Goal: Information Seeking & Learning: Check status

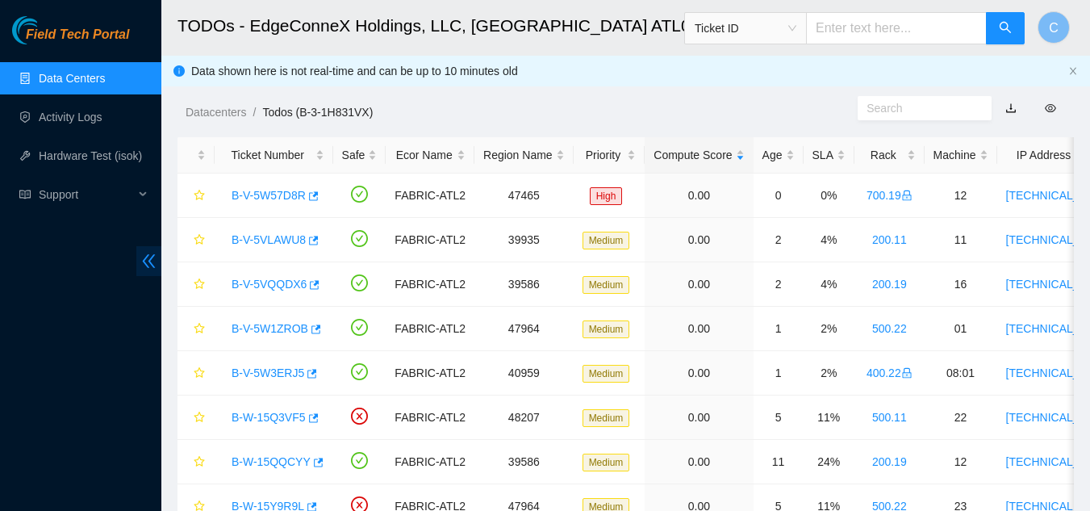
click at [147, 264] on icon "double-left" at bounding box center [148, 261] width 17 height 17
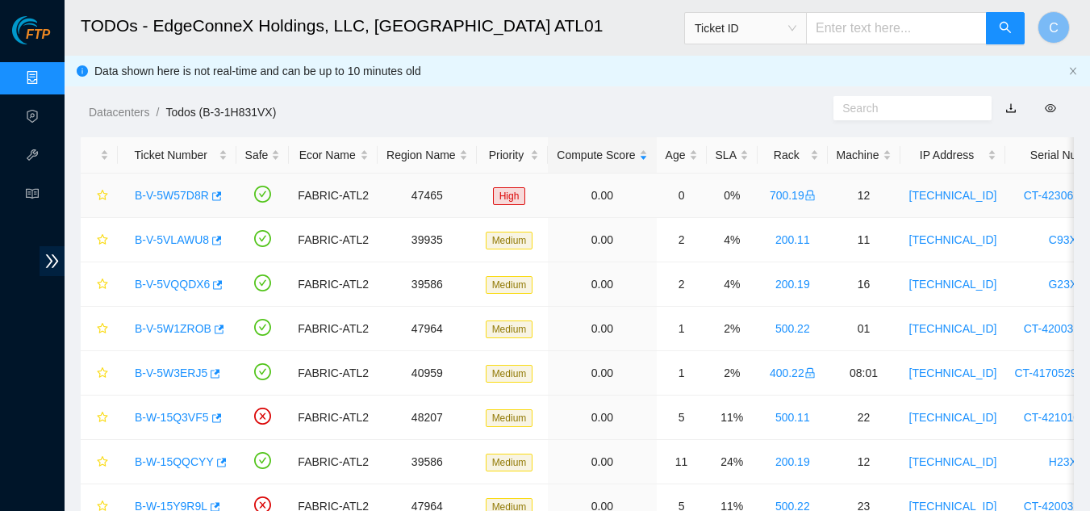
click at [165, 203] on div "B-V-5W57D8R" at bounding box center [177, 195] width 101 height 26
click at [184, 244] on link "B-V-5VLAWU8" at bounding box center [172, 239] width 74 height 13
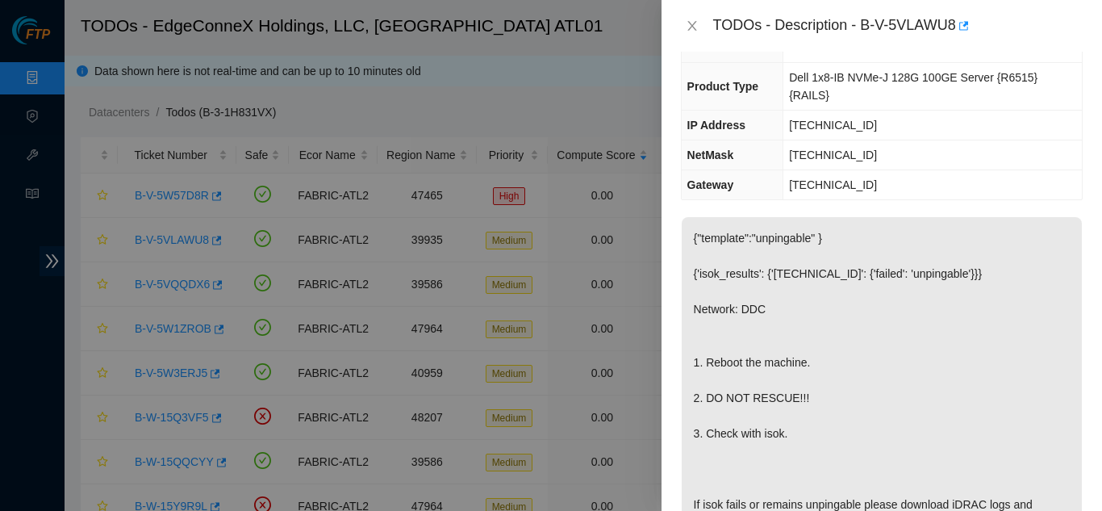
scroll to position [161, 0]
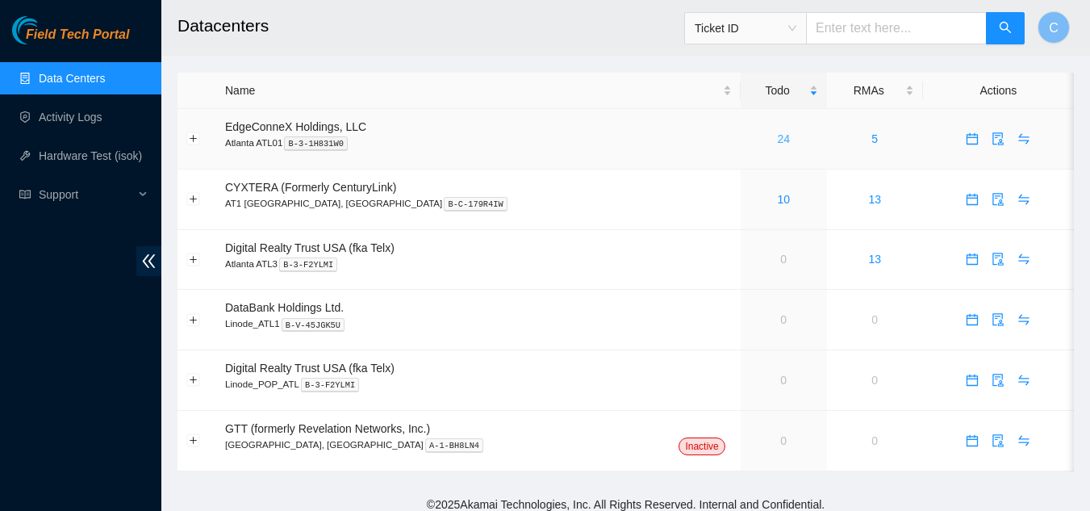
click at [777, 138] on link "24" at bounding box center [783, 138] width 13 height 13
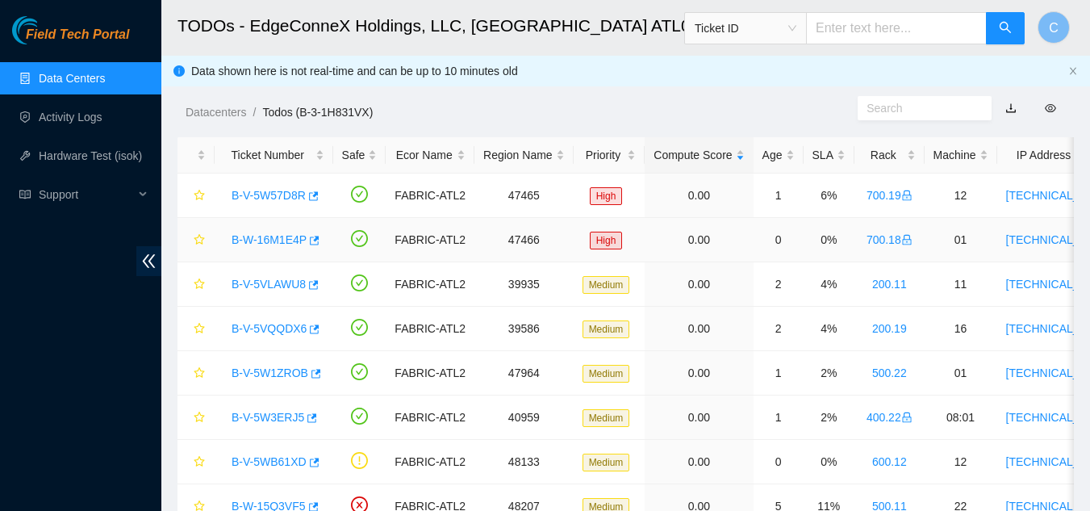
click at [267, 241] on link "B-W-16M1E4P" at bounding box center [269, 239] width 75 height 13
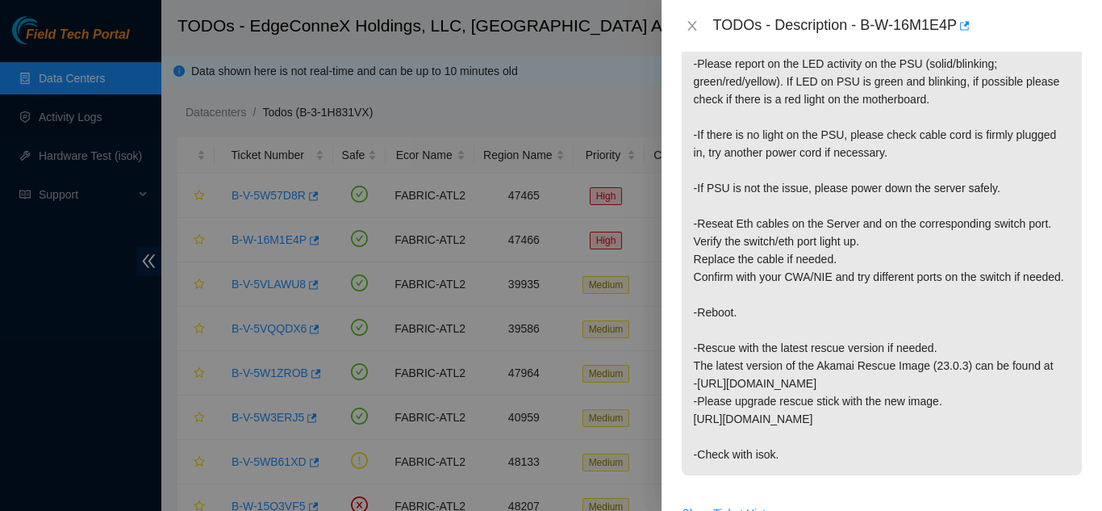
scroll to position [565, 0]
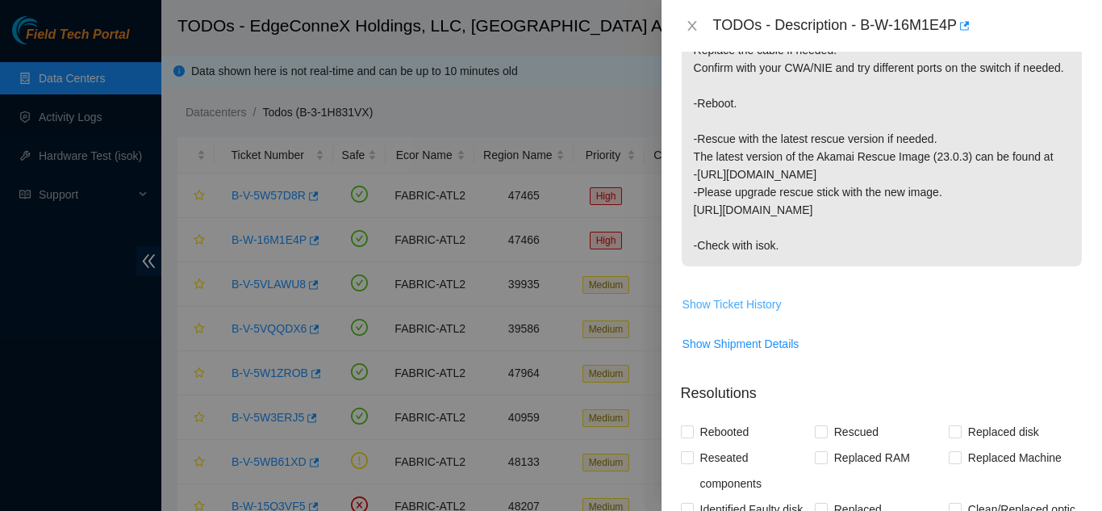
click at [716, 313] on span "Show Ticket History" at bounding box center [732, 304] width 99 height 18
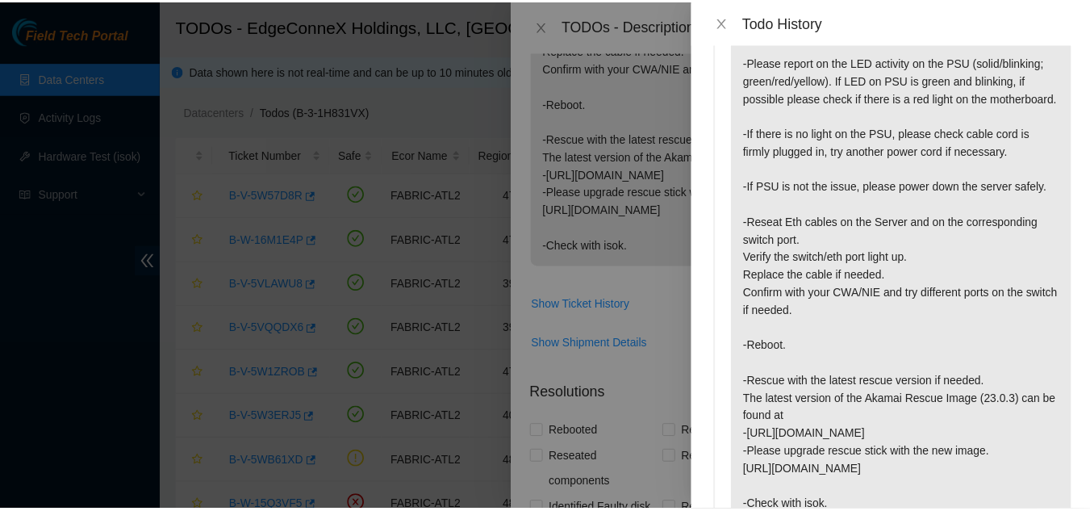
scroll to position [161, 0]
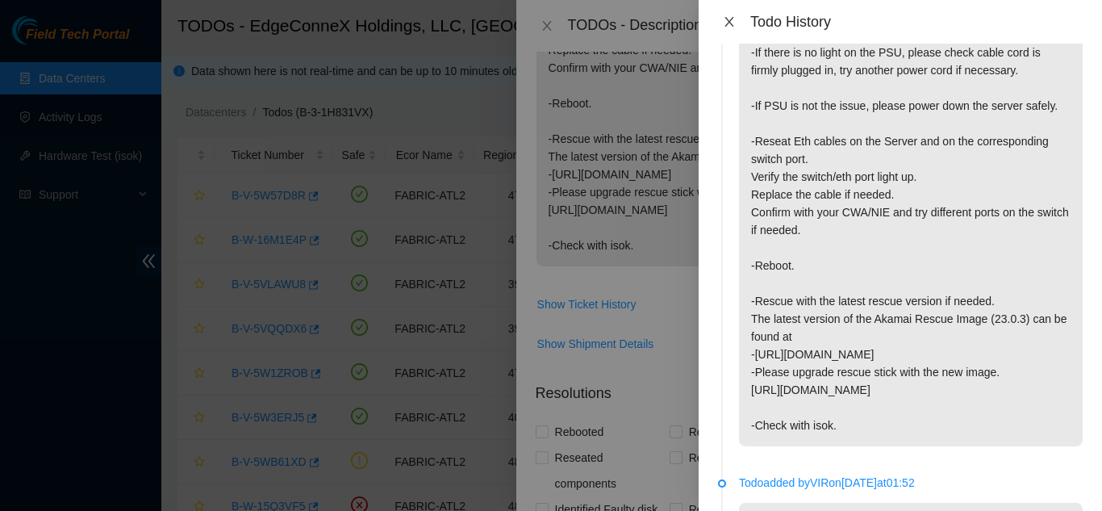
click at [729, 22] on icon "close" at bounding box center [729, 22] width 9 height 10
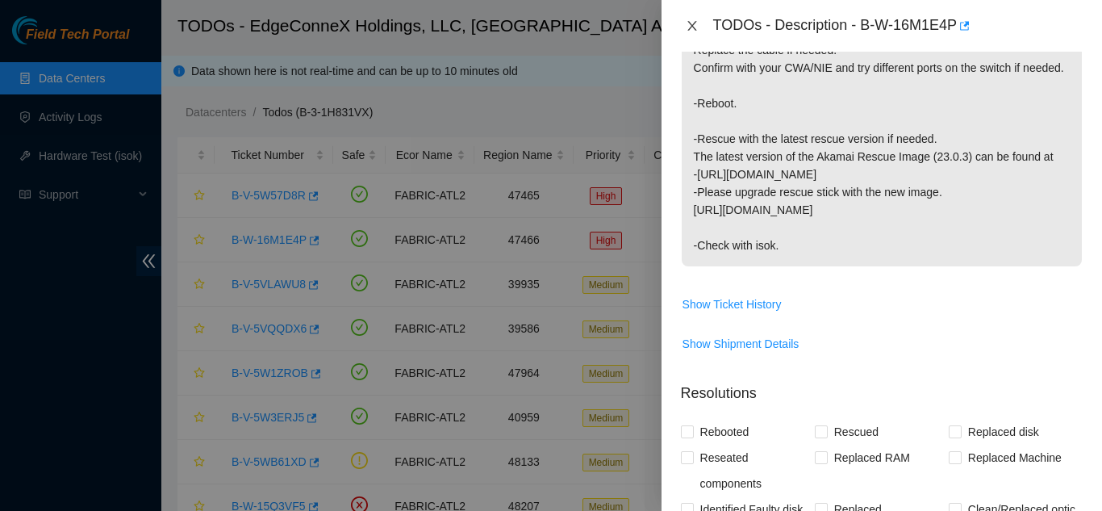
click at [696, 24] on icon "close" at bounding box center [692, 25] width 13 height 13
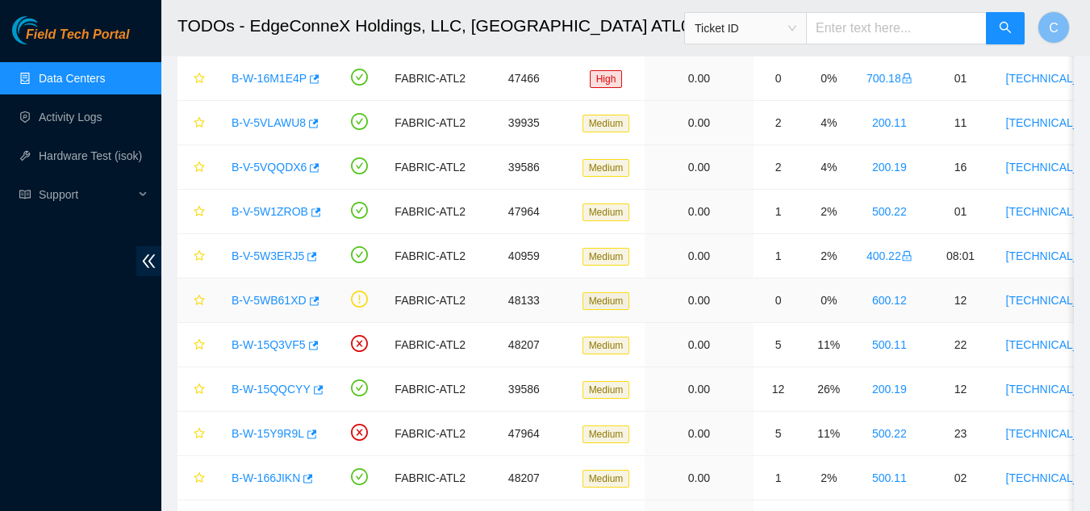
click at [289, 299] on link "B-V-5WB61XD" at bounding box center [269, 300] width 75 height 13
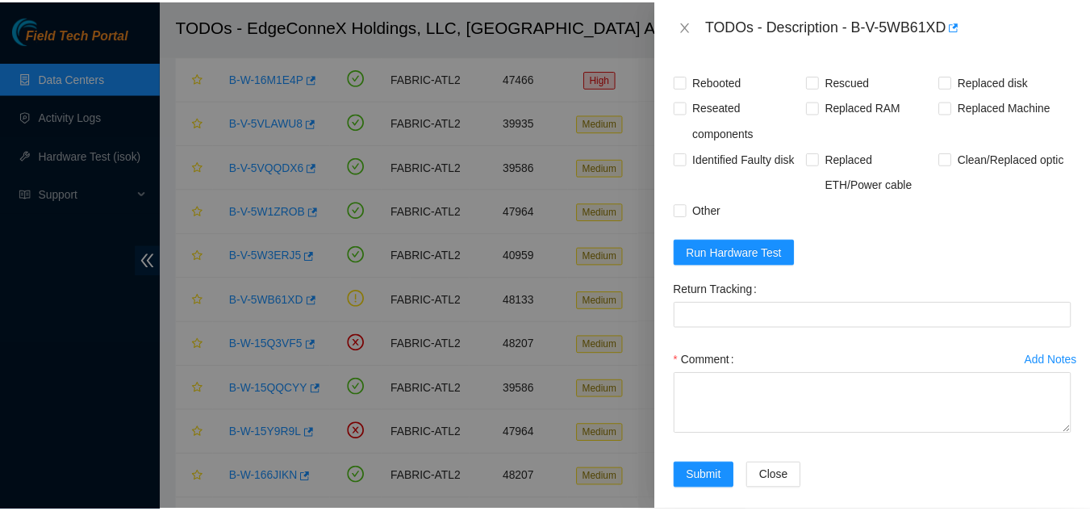
scroll to position [166, 0]
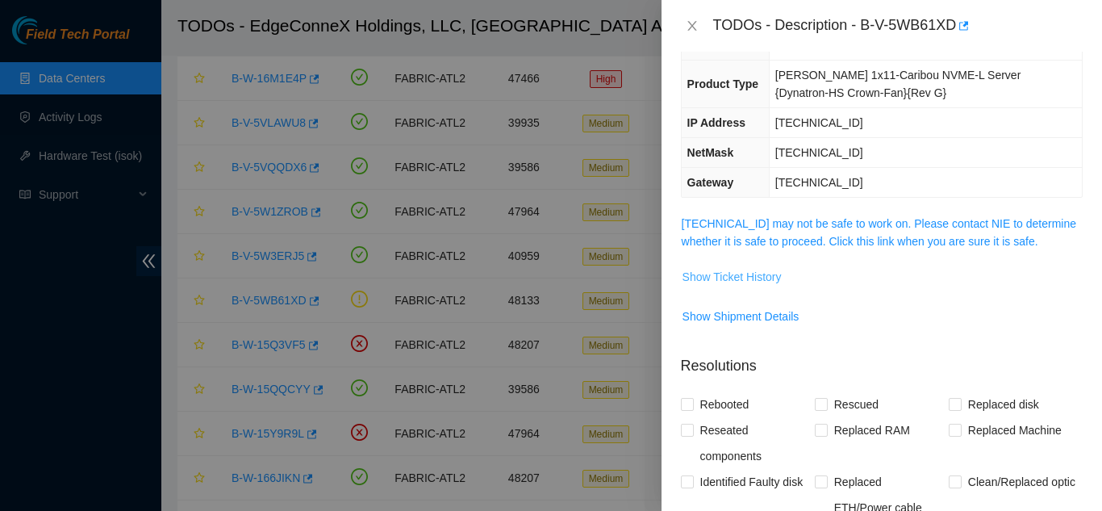
click at [739, 268] on span "Show Ticket History" at bounding box center [732, 277] width 99 height 18
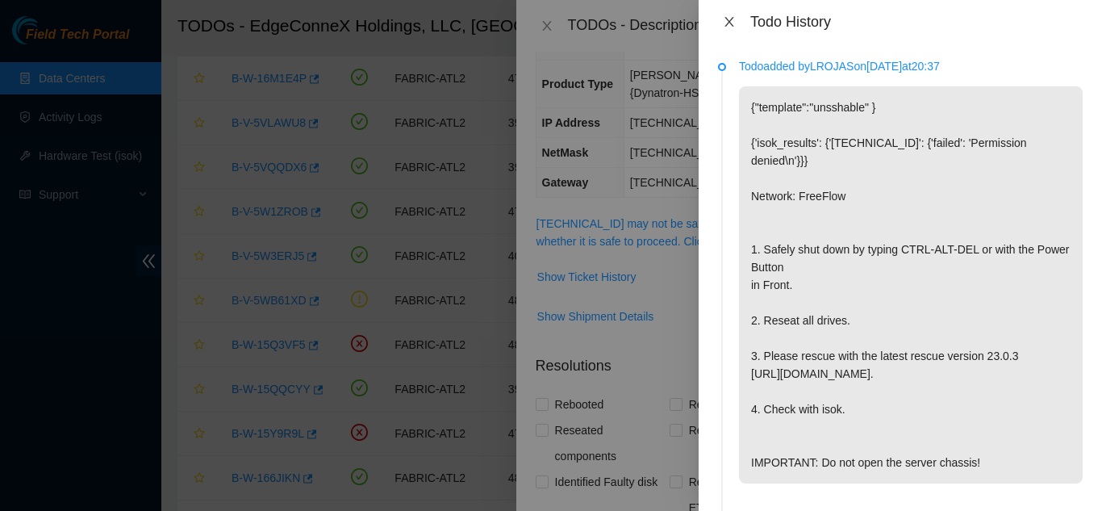
click at [730, 23] on icon "close" at bounding box center [729, 22] width 9 height 10
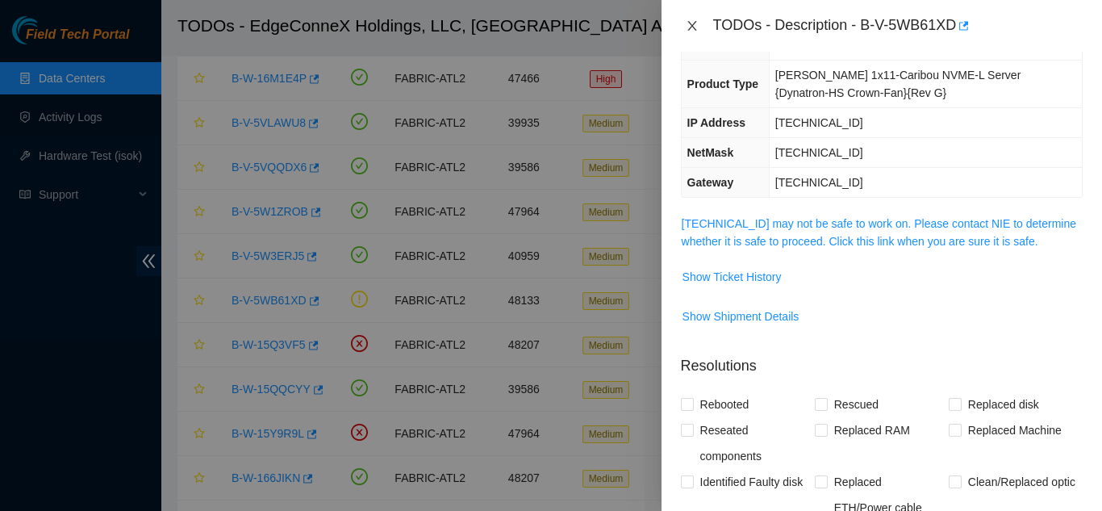
click at [696, 23] on icon "close" at bounding box center [692, 25] width 13 height 13
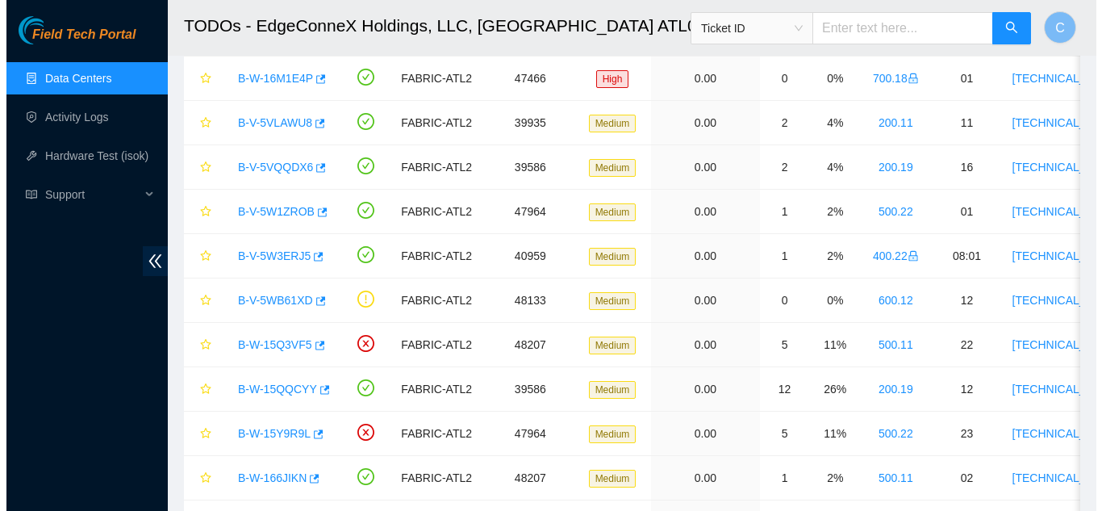
scroll to position [0, 0]
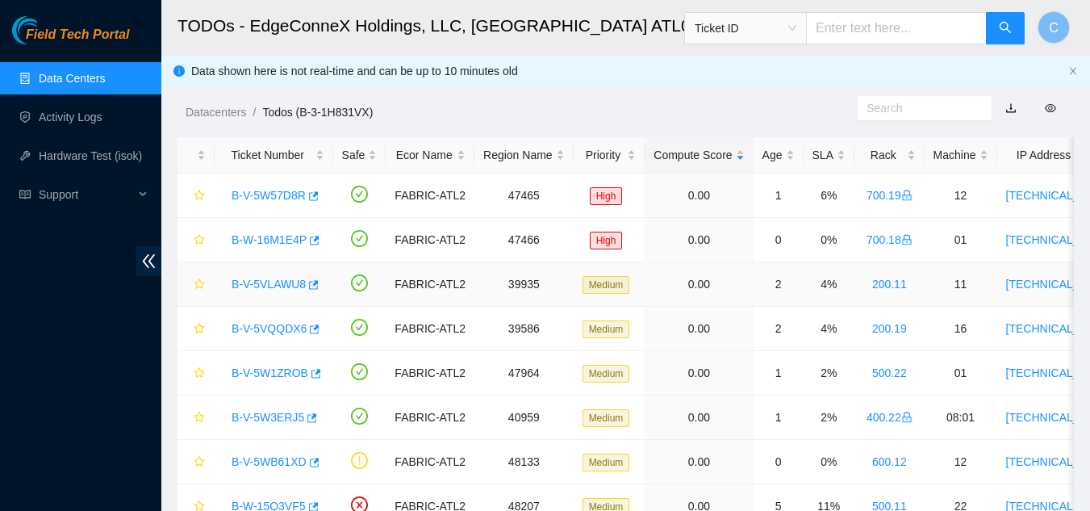
click at [244, 280] on link "B-V-5VLAWU8" at bounding box center [269, 284] width 74 height 13
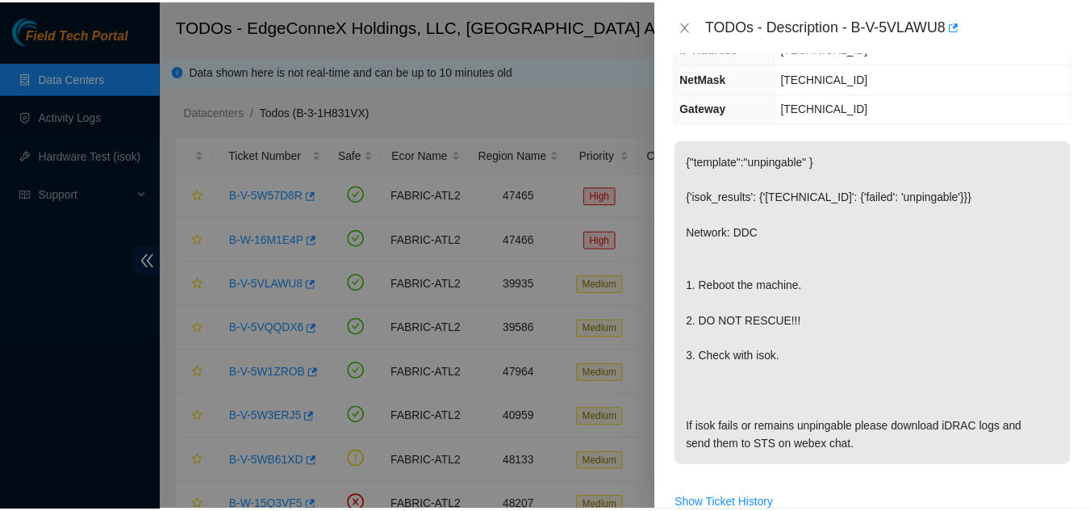
scroll to position [175, 0]
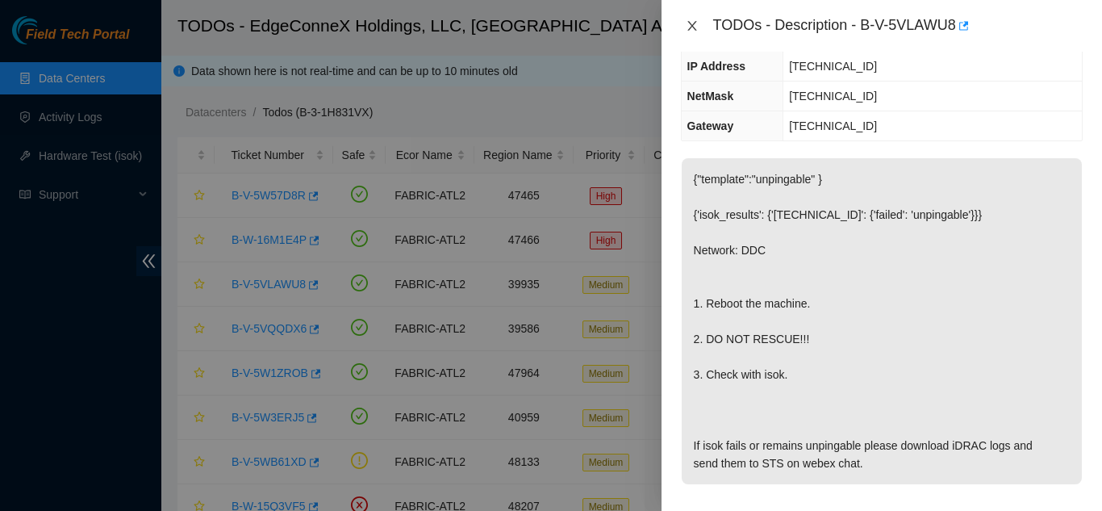
click at [695, 24] on icon "close" at bounding box center [692, 25] width 13 height 13
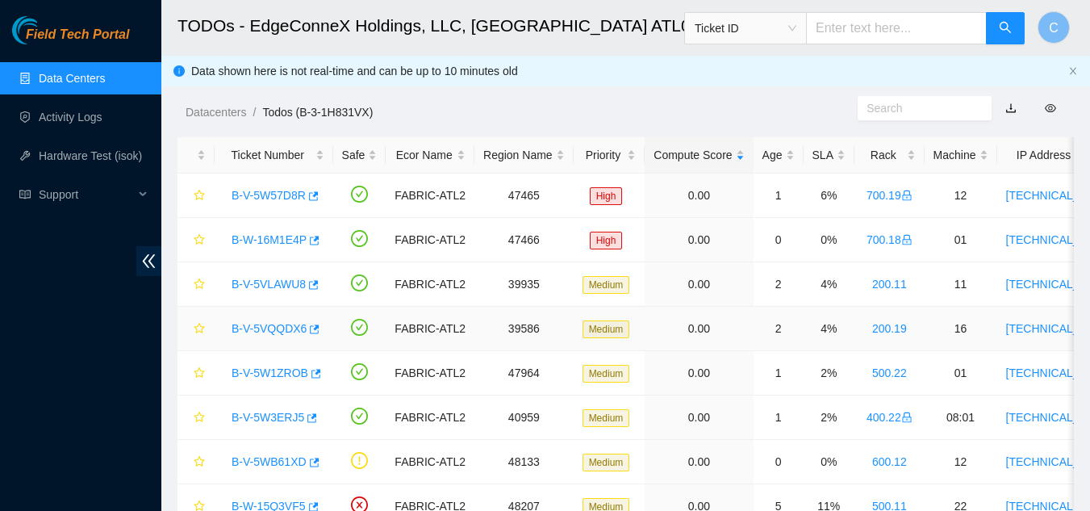
click at [271, 327] on link "B-V-5VQQDX6" at bounding box center [269, 328] width 75 height 13
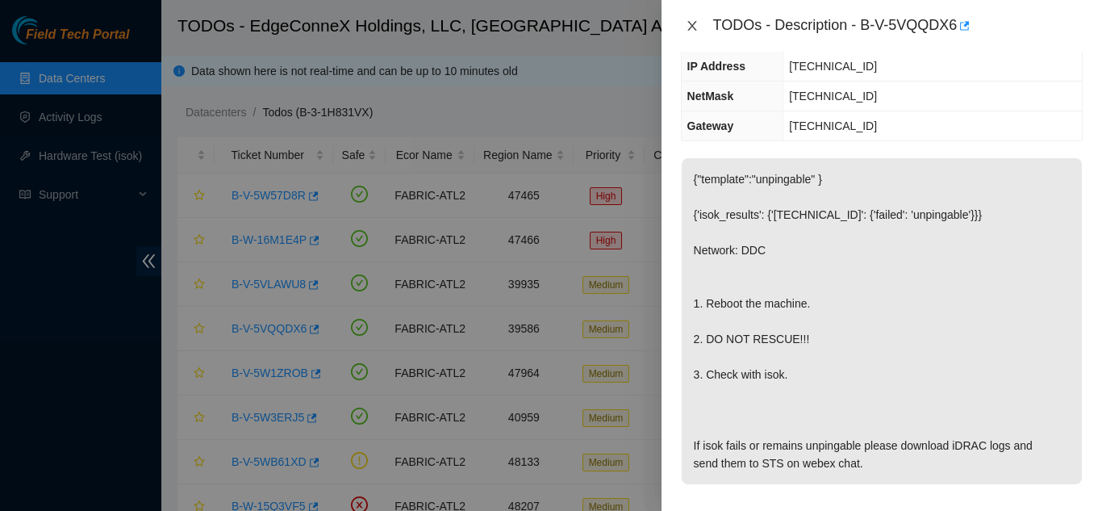
click at [689, 30] on icon "close" at bounding box center [692, 25] width 13 height 13
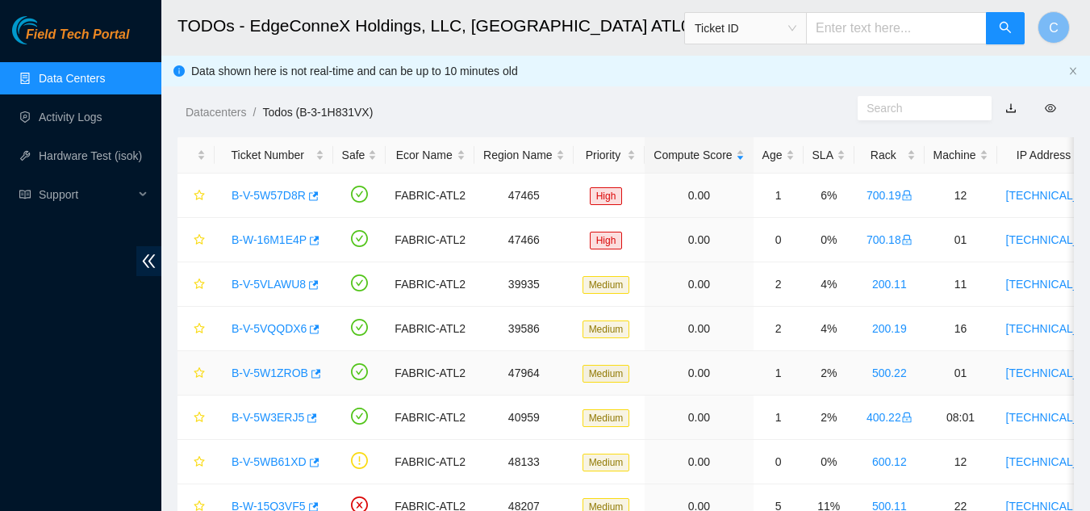
click at [278, 374] on link "B-V-5W1ZROB" at bounding box center [270, 372] width 77 height 13
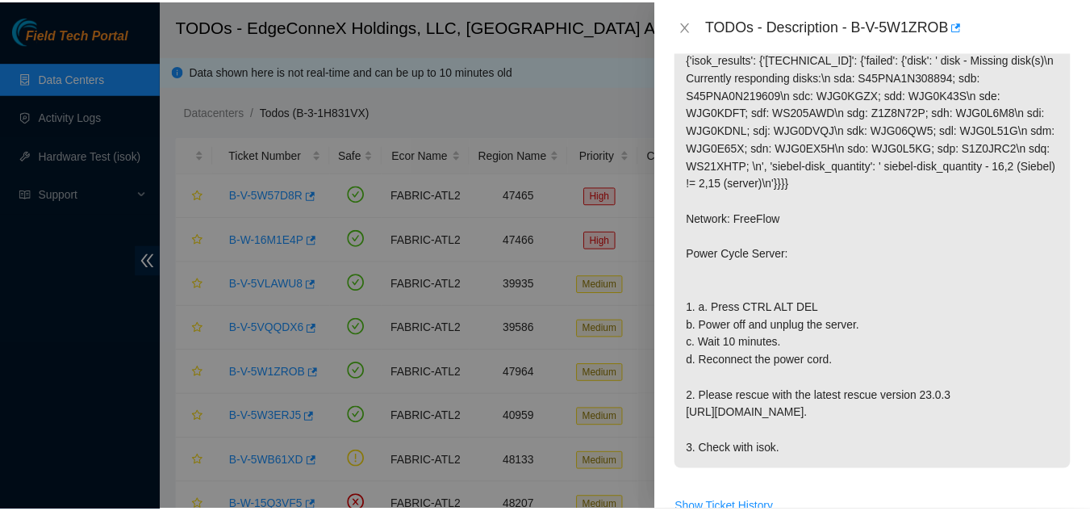
scroll to position [382, 0]
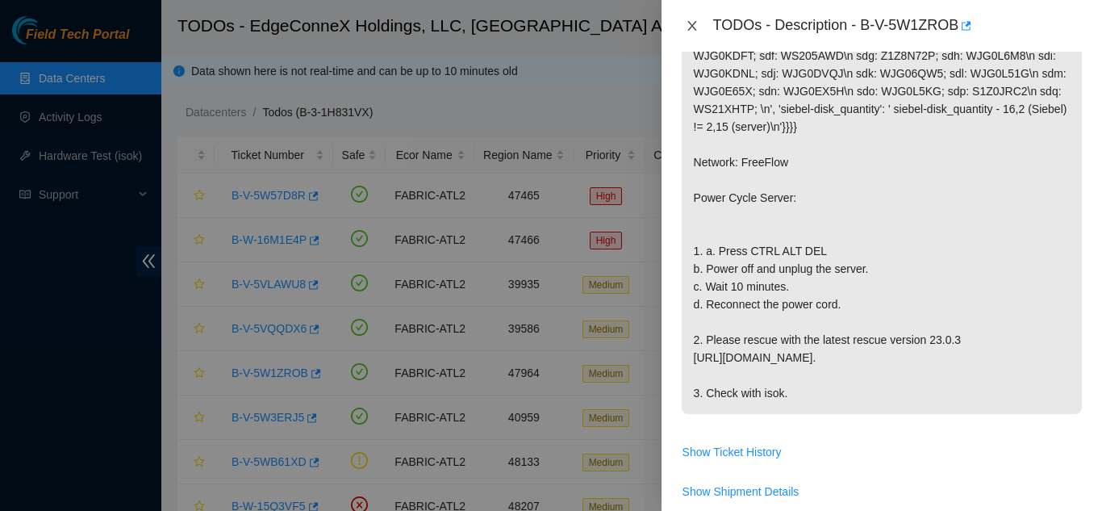
click at [687, 24] on icon "close" at bounding box center [692, 25] width 13 height 13
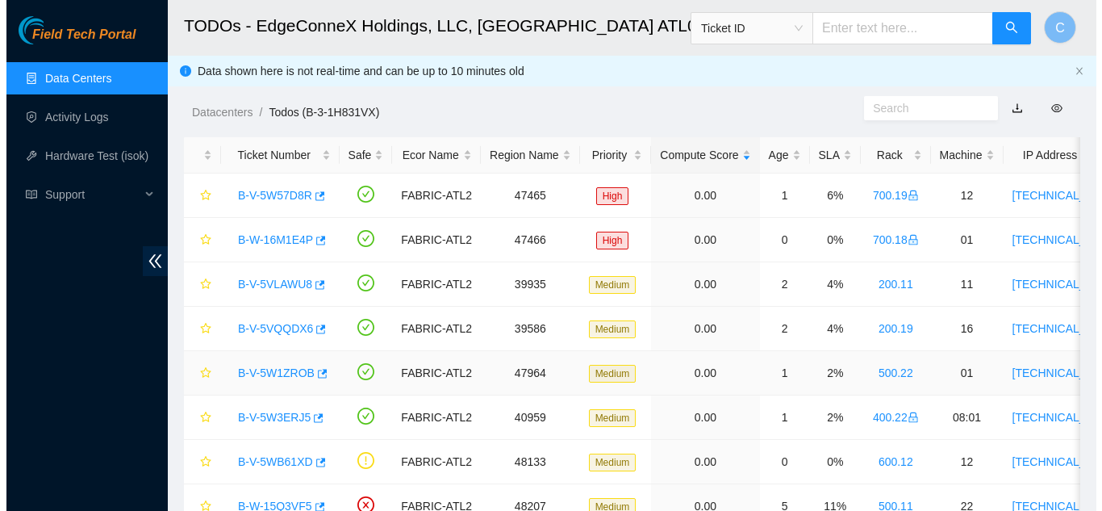
scroll to position [405, 0]
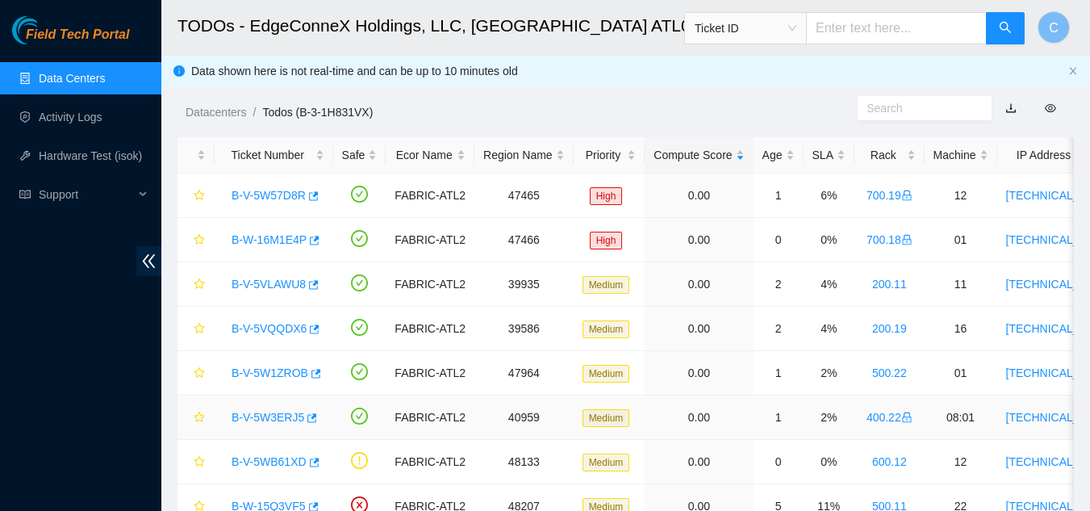
click at [265, 416] on link "B-V-5W3ERJ5" at bounding box center [268, 417] width 73 height 13
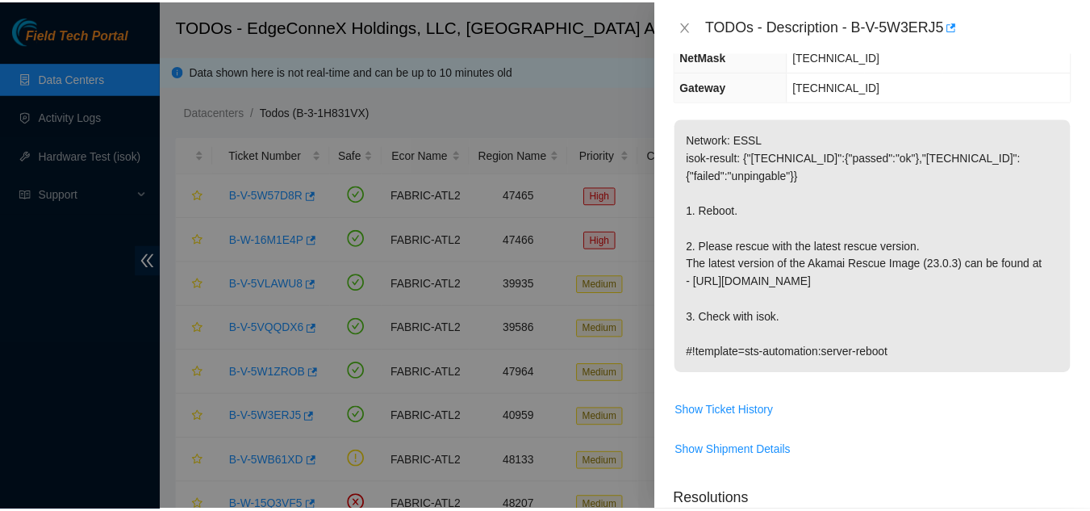
scroll to position [140, 0]
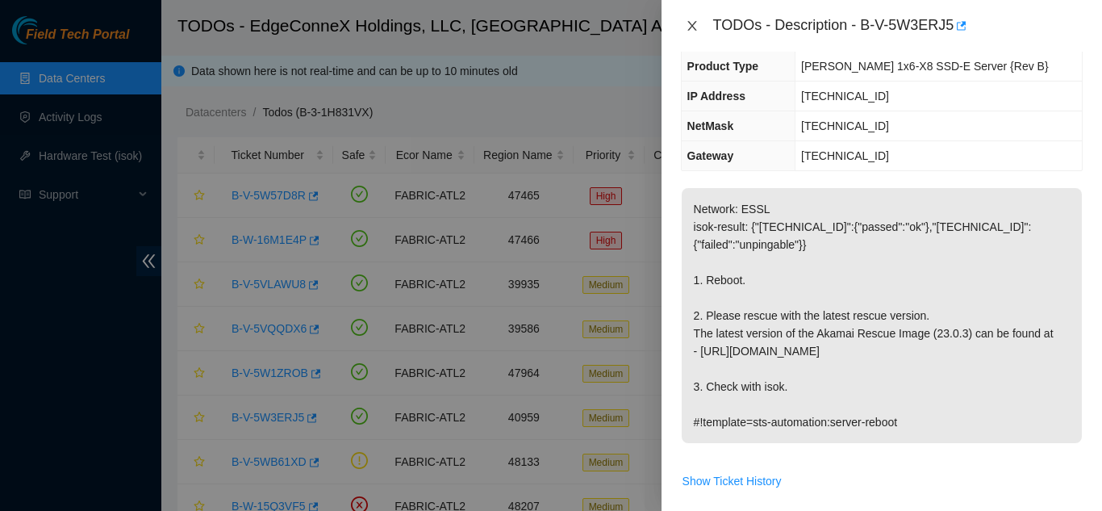
click at [688, 31] on icon "close" at bounding box center [692, 25] width 13 height 13
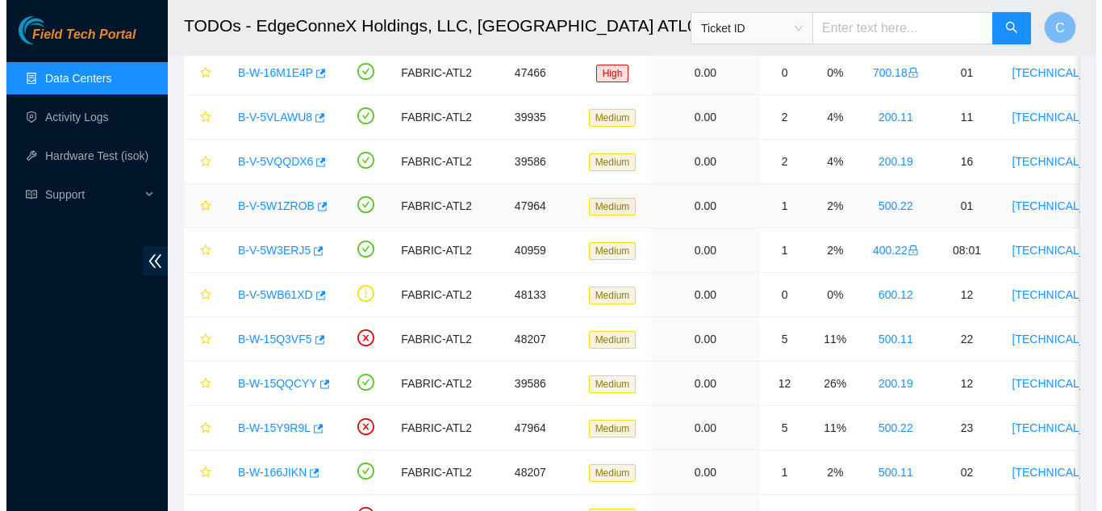
scroll to position [242, 0]
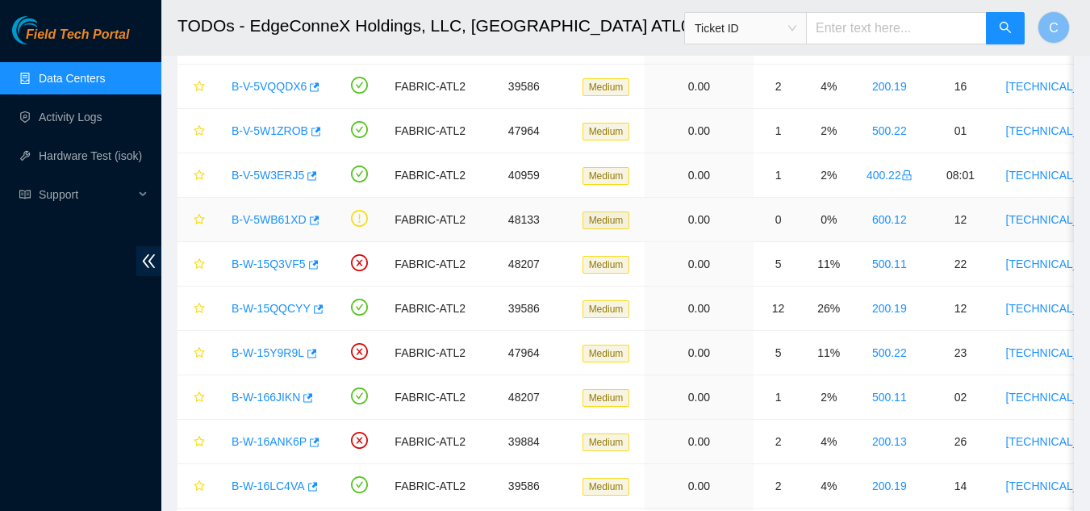
click at [256, 227] on div "B-V-5WB61XD" at bounding box center [274, 220] width 101 height 26
click at [253, 219] on link "B-V-5WB61XD" at bounding box center [269, 219] width 75 height 13
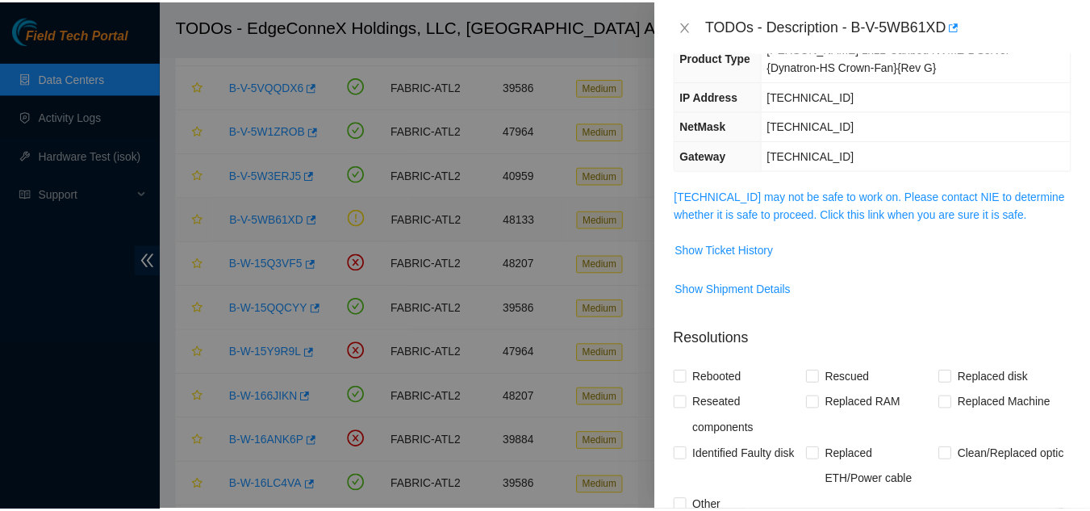
scroll to position [166, 0]
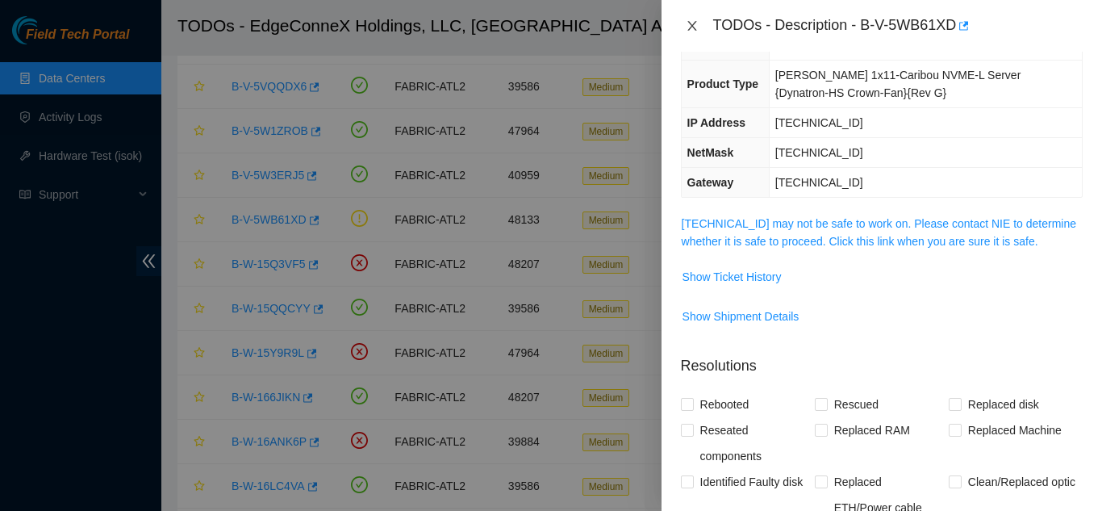
click at [694, 21] on icon "close" at bounding box center [692, 25] width 13 height 13
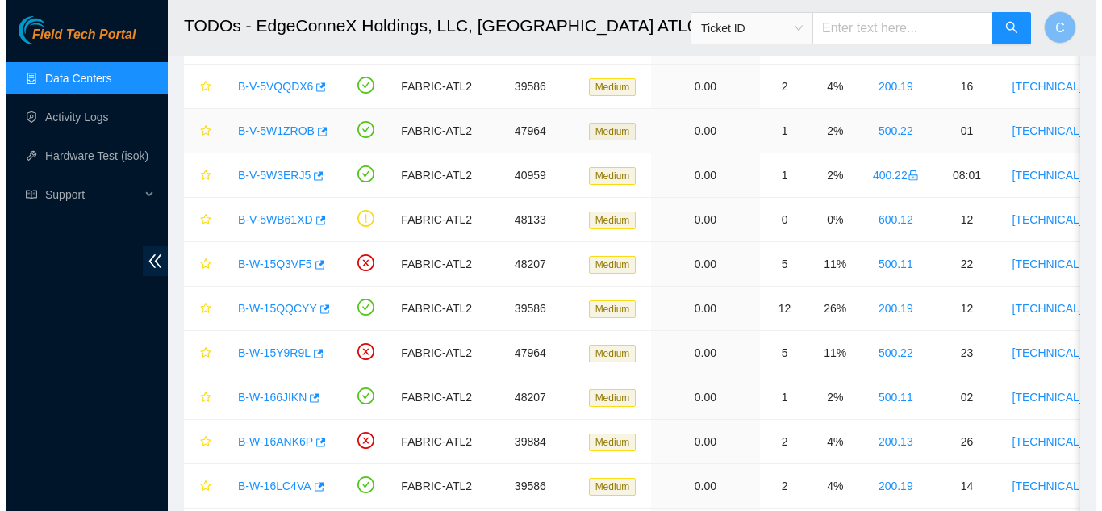
scroll to position [193, 0]
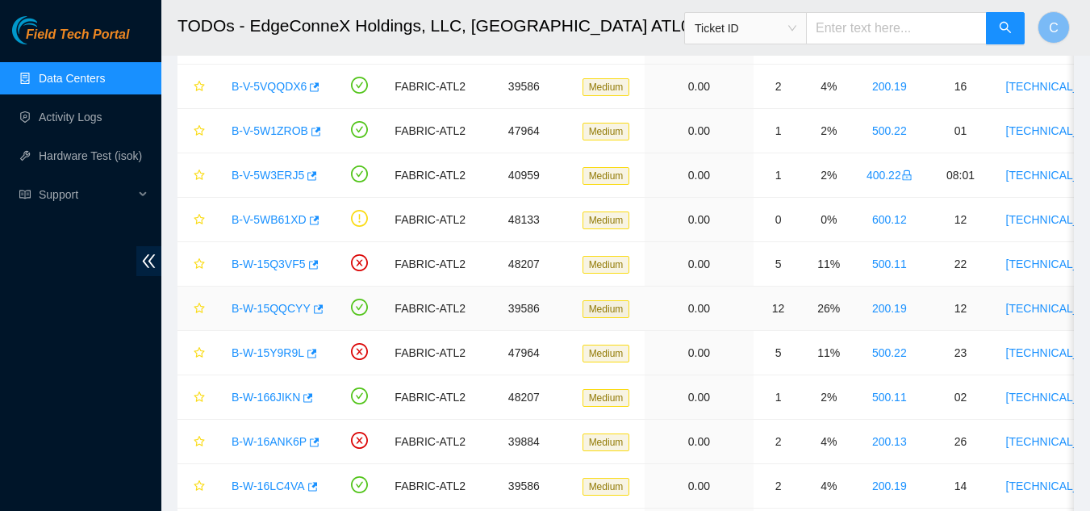
click at [269, 309] on link "B-W-15QQCYY" at bounding box center [271, 308] width 79 height 13
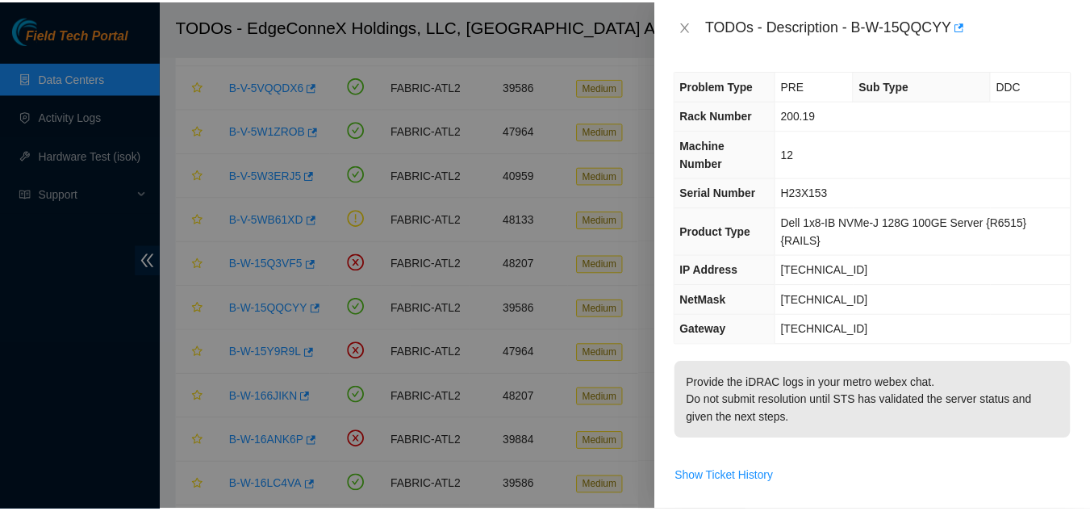
scroll to position [0, 0]
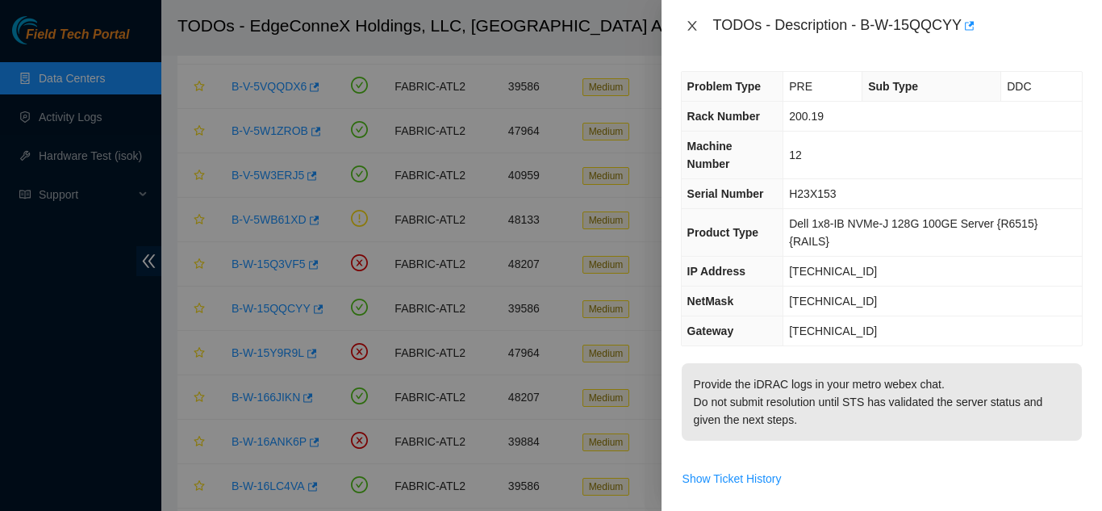
click at [693, 24] on icon "close" at bounding box center [691, 26] width 9 height 10
